Goal: Share content: Share content

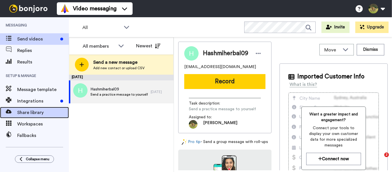
click at [41, 115] on span "Share library" at bounding box center [43, 112] width 52 height 7
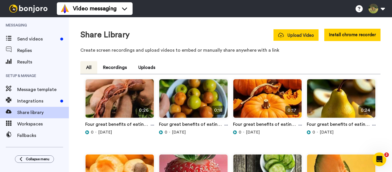
click at [294, 40] on button "Upload Video" at bounding box center [295, 34] width 45 height 11
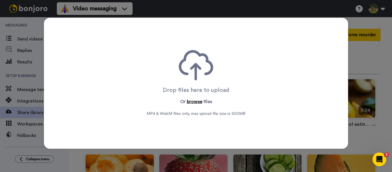
click at [189, 103] on button "browse" at bounding box center [194, 101] width 15 height 7
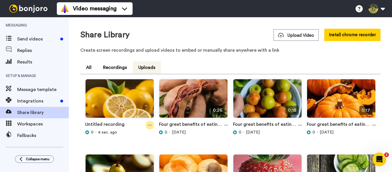
click at [151, 124] on div at bounding box center [149, 125] width 9 height 9
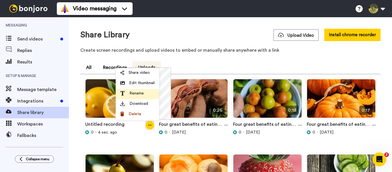
click at [141, 90] on li "Rename" at bounding box center [137, 94] width 43 height 10
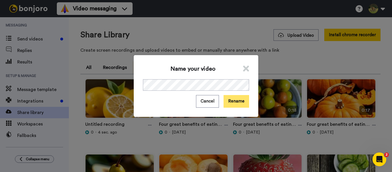
click at [240, 98] on button "Rename" at bounding box center [237, 101] width 26 height 12
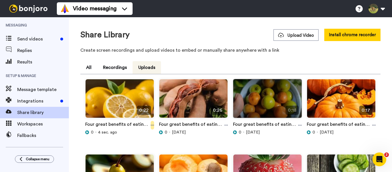
click at [151, 125] on icon at bounding box center [152, 125] width 3 height 4
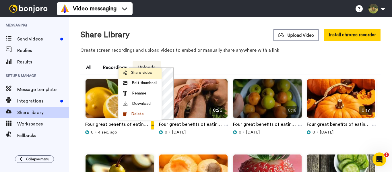
click at [141, 74] on span "Share video" at bounding box center [141, 73] width 21 height 6
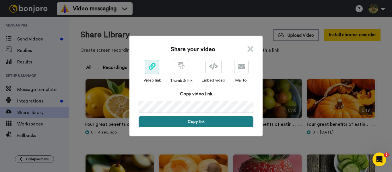
click at [186, 122] on button "Copy link" at bounding box center [196, 121] width 115 height 11
